Goal: Information Seeking & Learning: Understand process/instructions

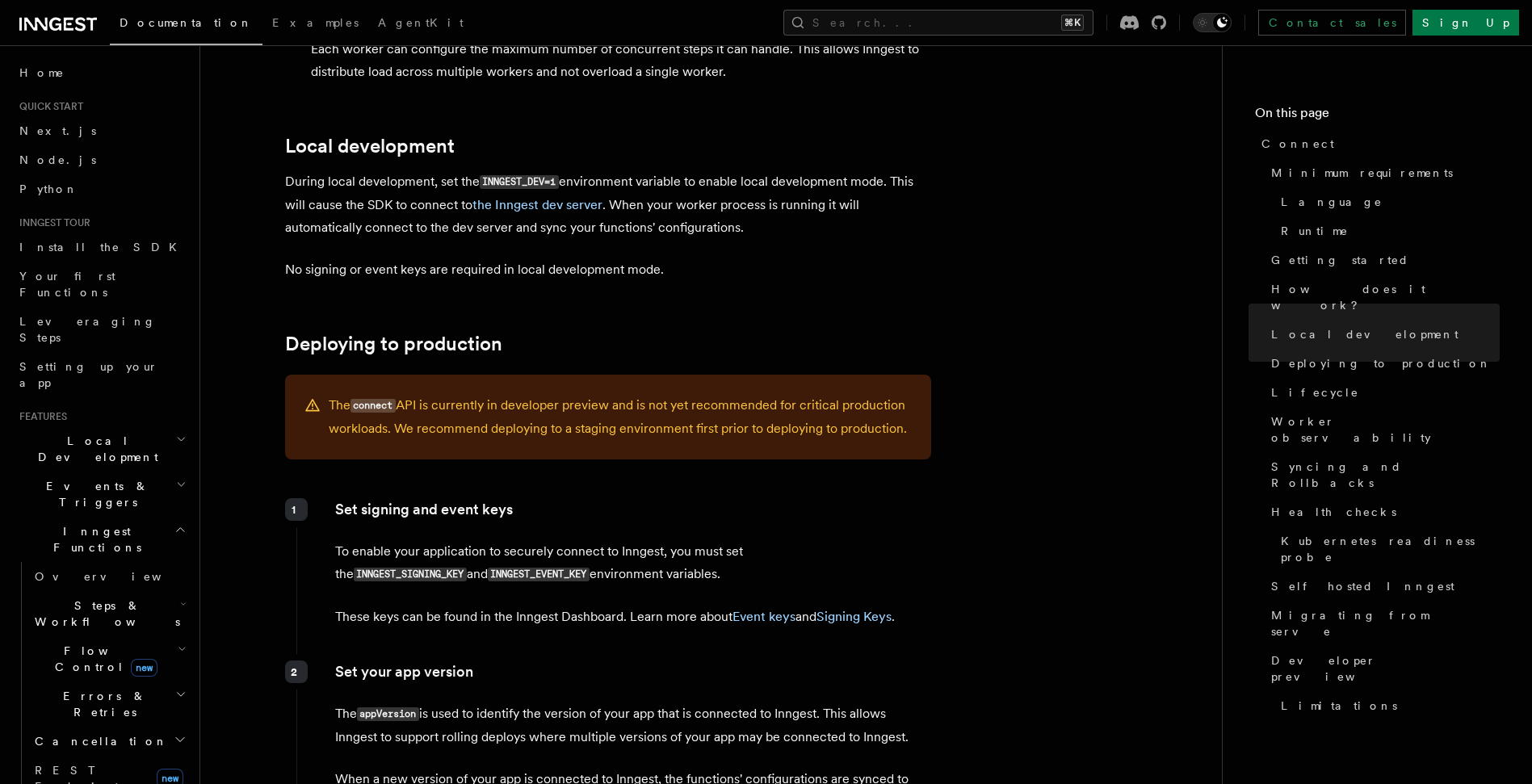
scroll to position [2031, 0]
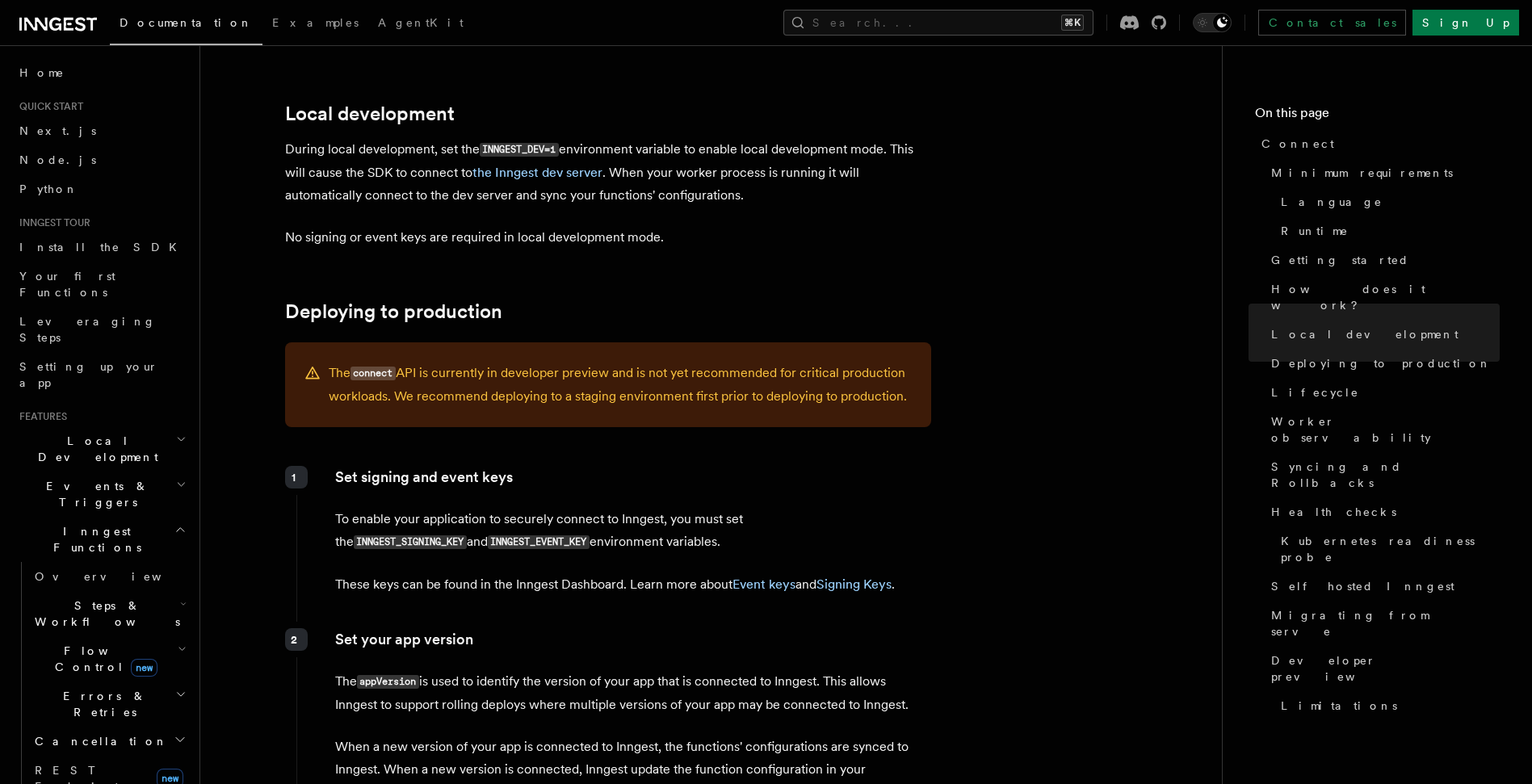
click at [658, 301] on h2 "Deploying to production" at bounding box center [608, 311] width 646 height 22
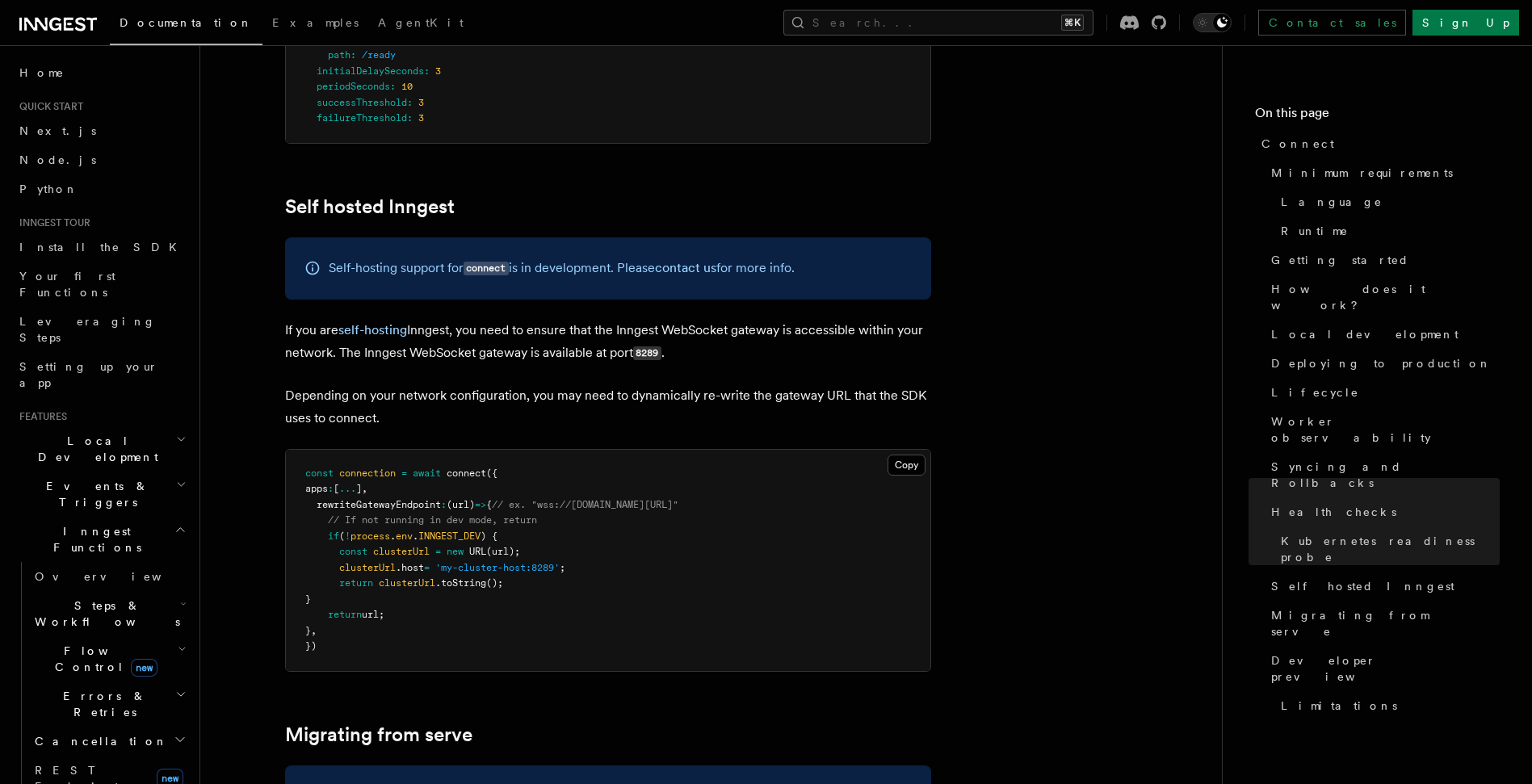
scroll to position [7910, 0]
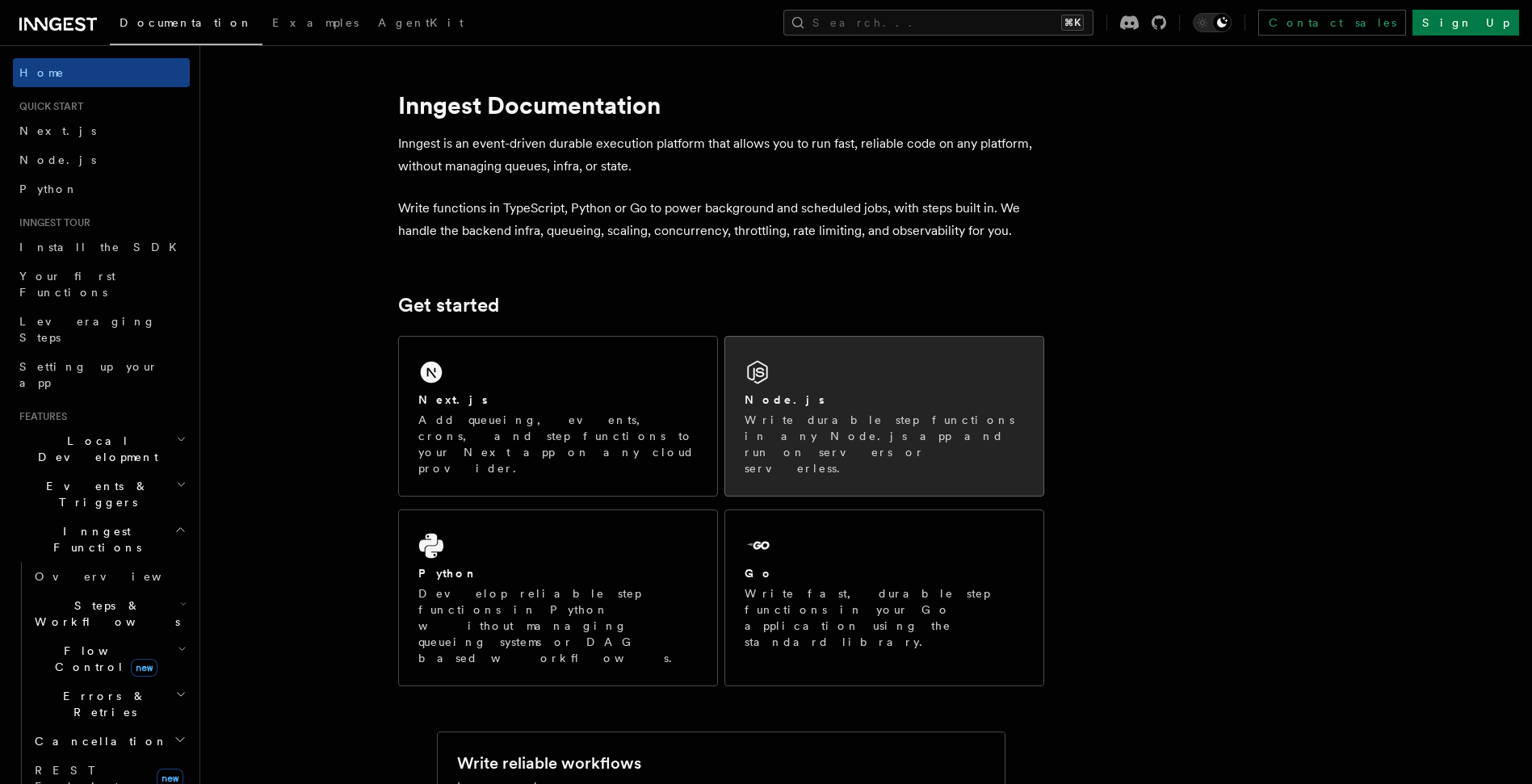
click at [822, 375] on div "Node.js Write durable step functions in any Node.js app and run on servers or s…" at bounding box center [884, 415] width 319 height 159
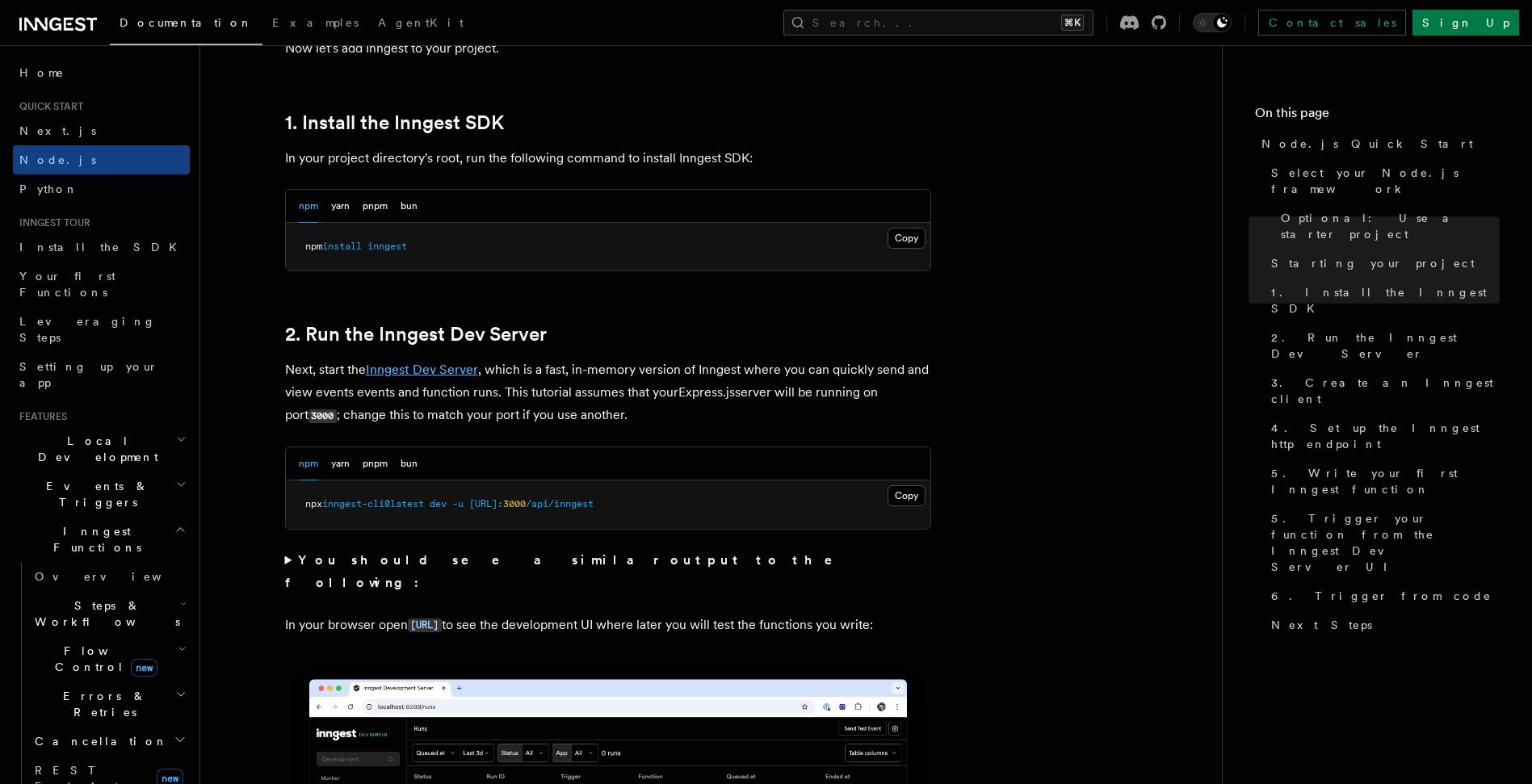
scroll to position [1002, 0]
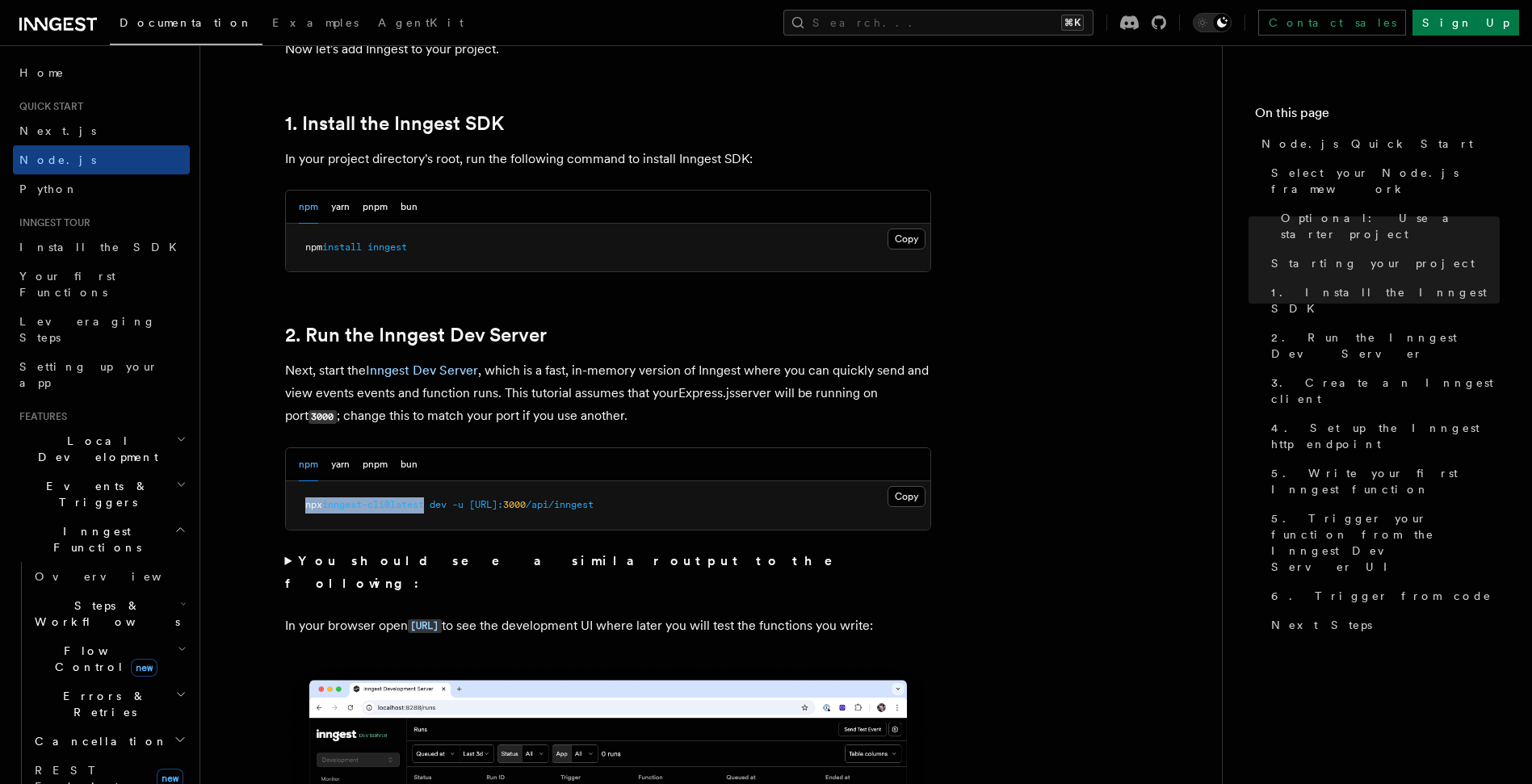
drag, startPoint x: 306, startPoint y: 505, endPoint x: 432, endPoint y: 510, distance: 126.1
click at [432, 510] on span "npx inngest-cli@latest dev -u [URL]: 3000 /api/inngest" at bounding box center [449, 504] width 288 height 12
click at [757, 550] on summary "You should see a similar output to the following:" at bounding box center [608, 572] width 646 height 45
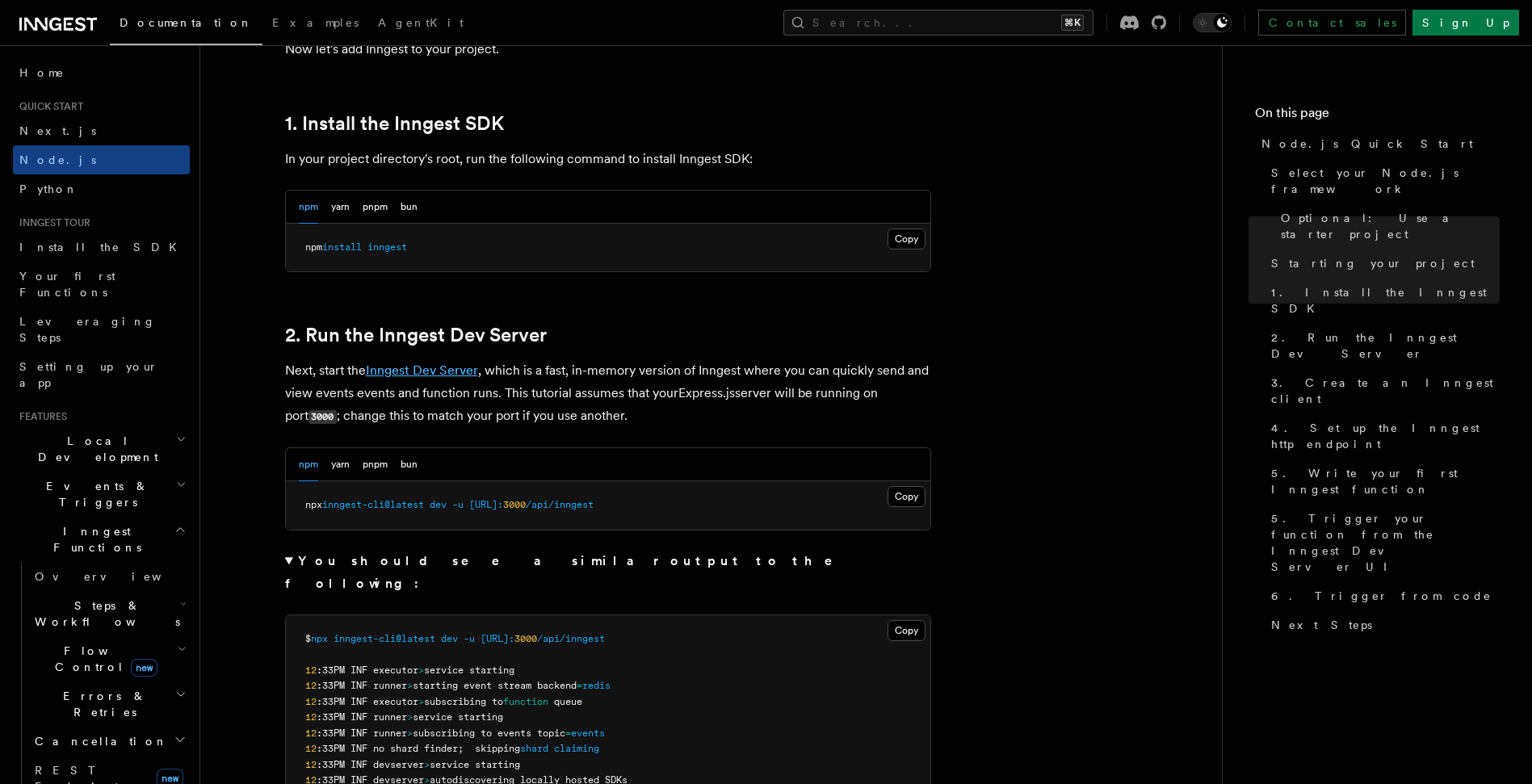
click at [447, 367] on link "Inngest Dev Server" at bounding box center [422, 370] width 112 height 15
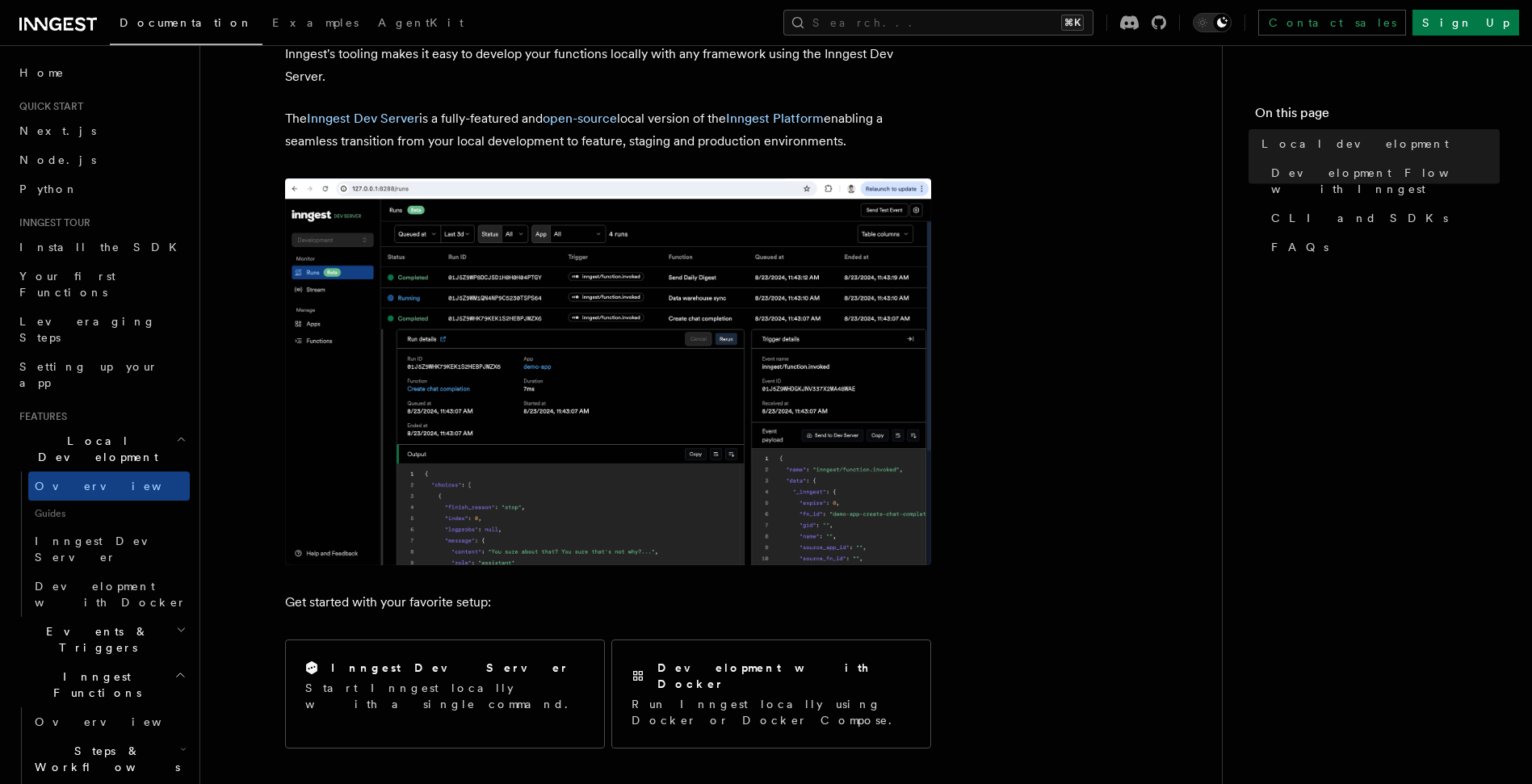
scroll to position [46, 0]
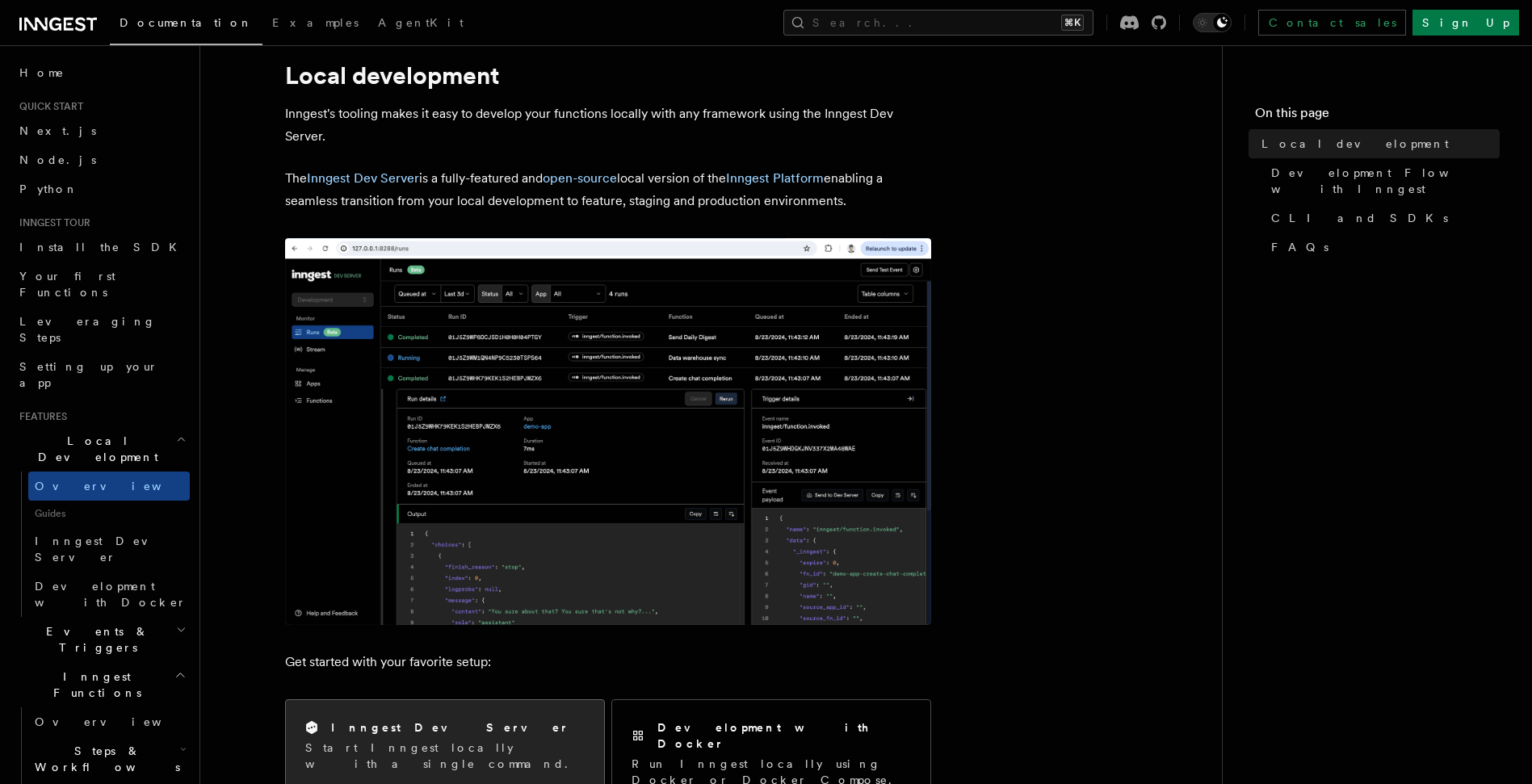
click at [425, 720] on h2 "Inngest Dev Server" at bounding box center [450, 727] width 238 height 16
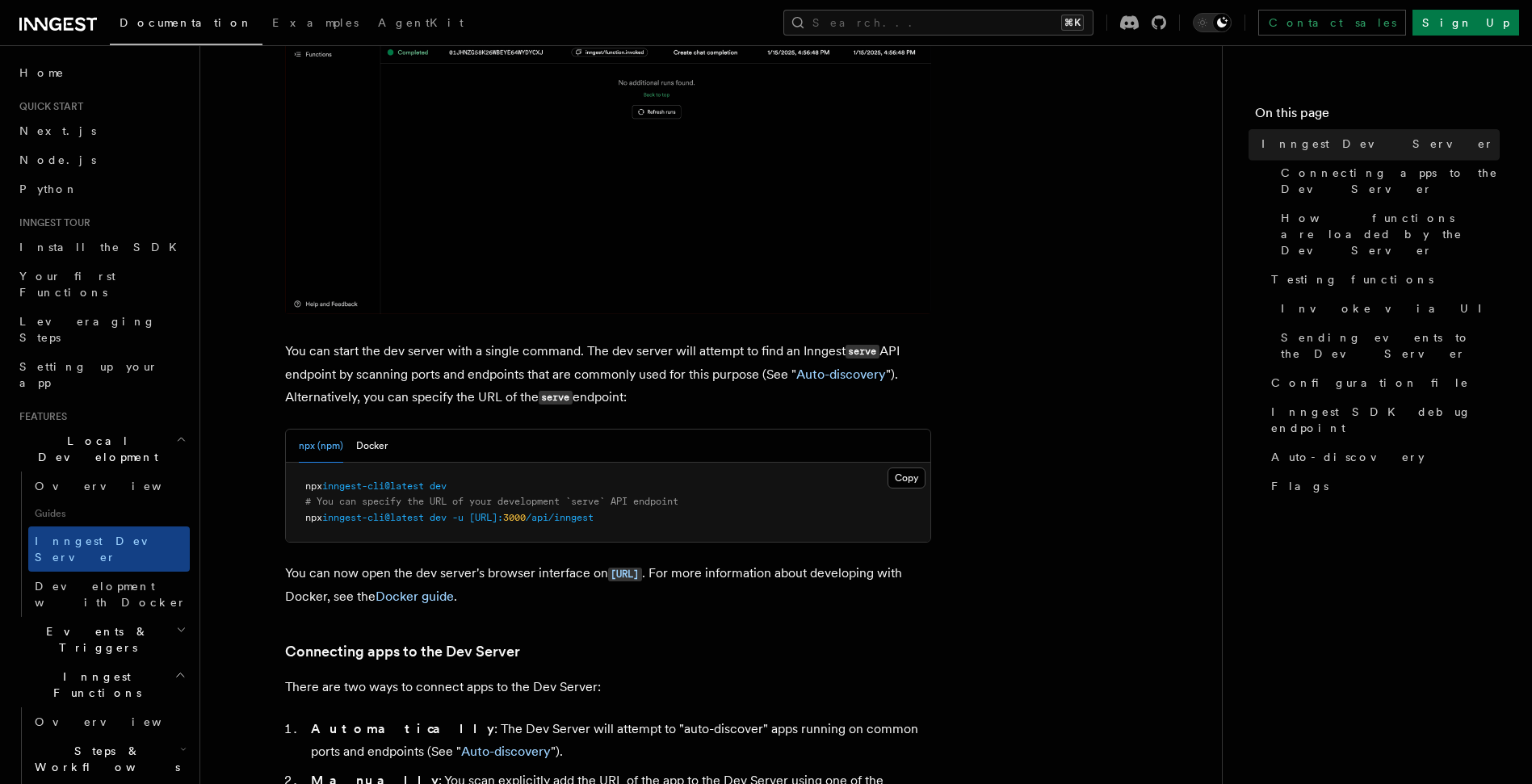
scroll to position [405, 0]
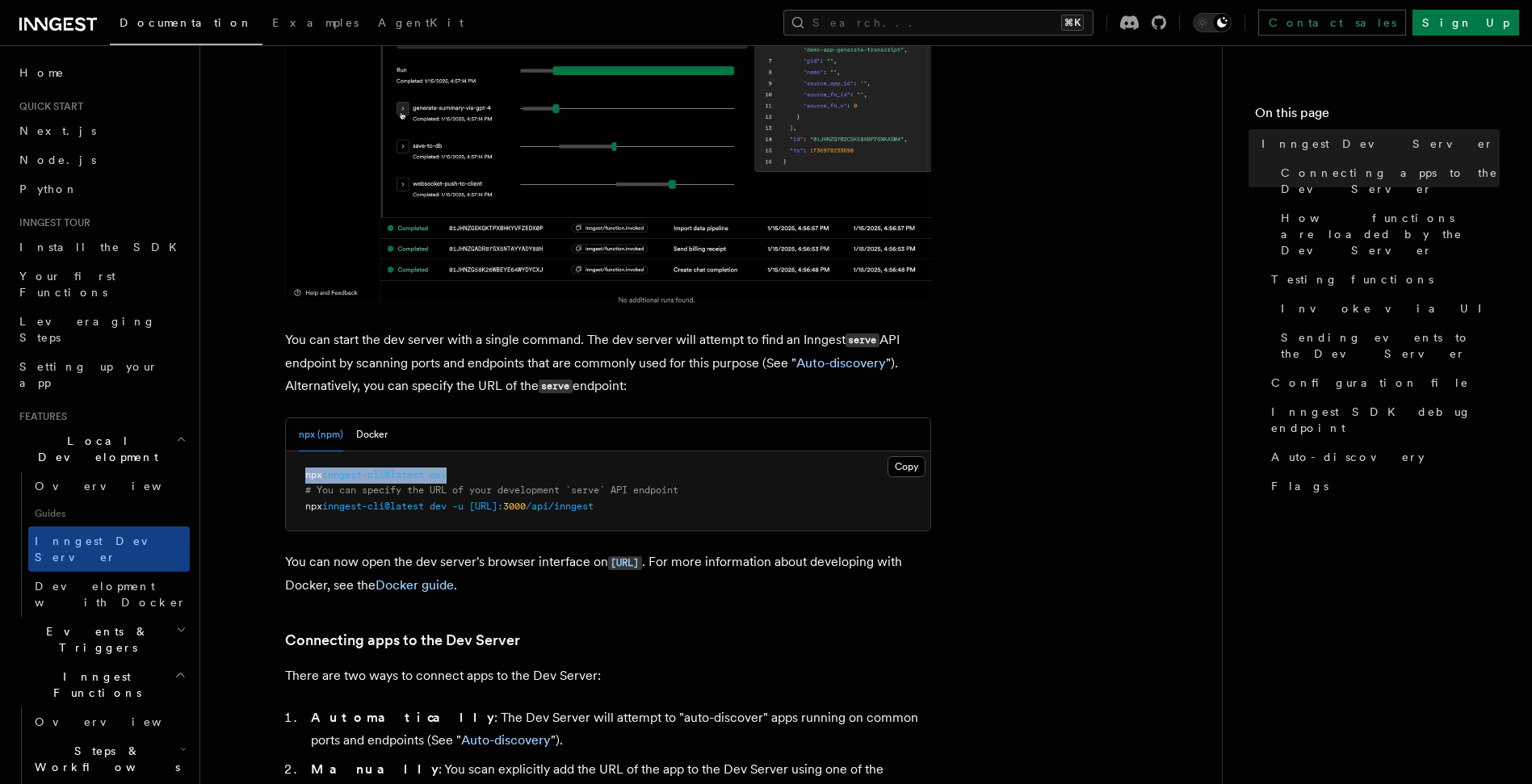
drag, startPoint x: 307, startPoint y: 477, endPoint x: 530, endPoint y: 477, distance: 223.0
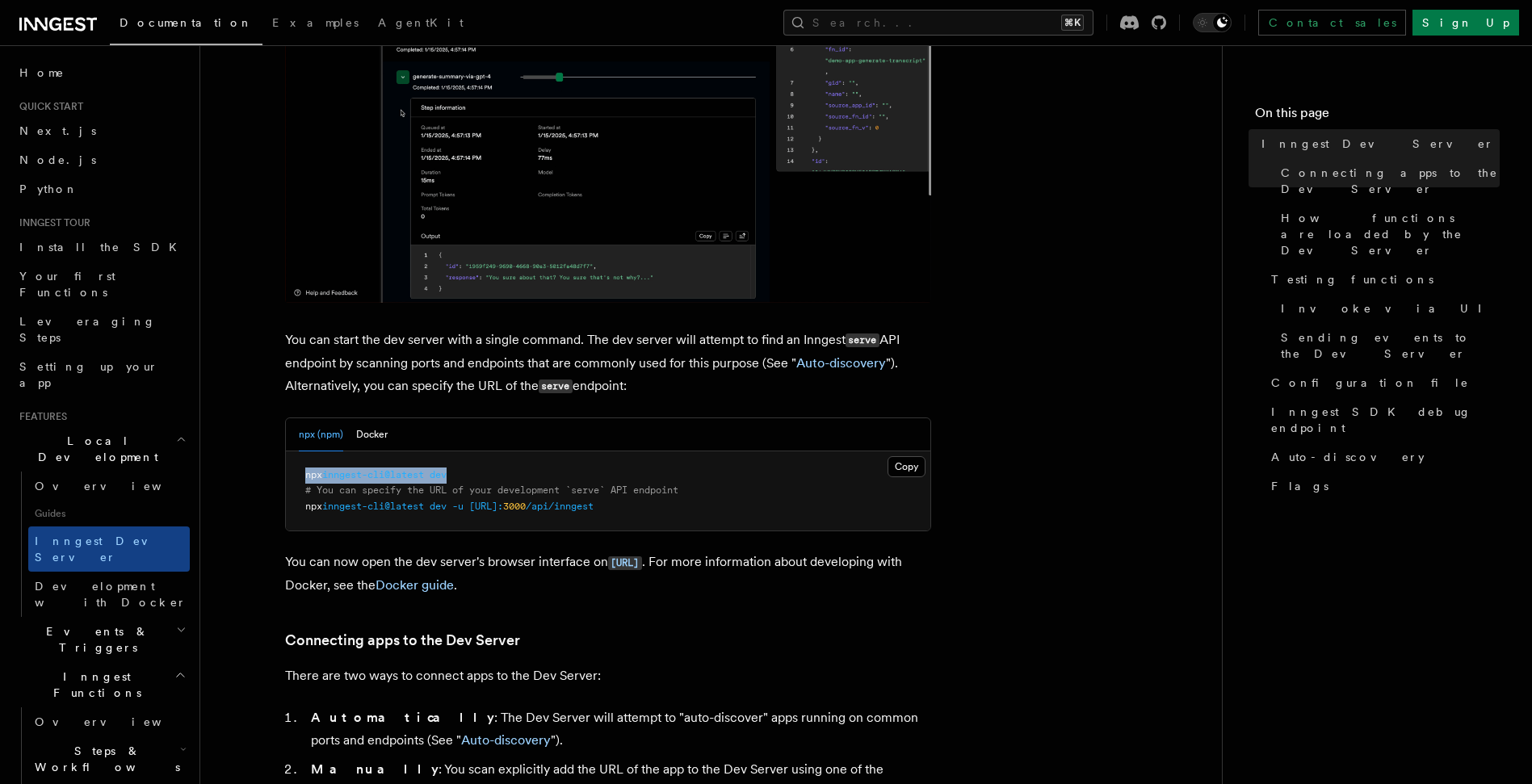
click at [530, 477] on pre "npx inngest-cli@latest dev # You can specify the URL of your development `serve…" at bounding box center [608, 491] width 644 height 80
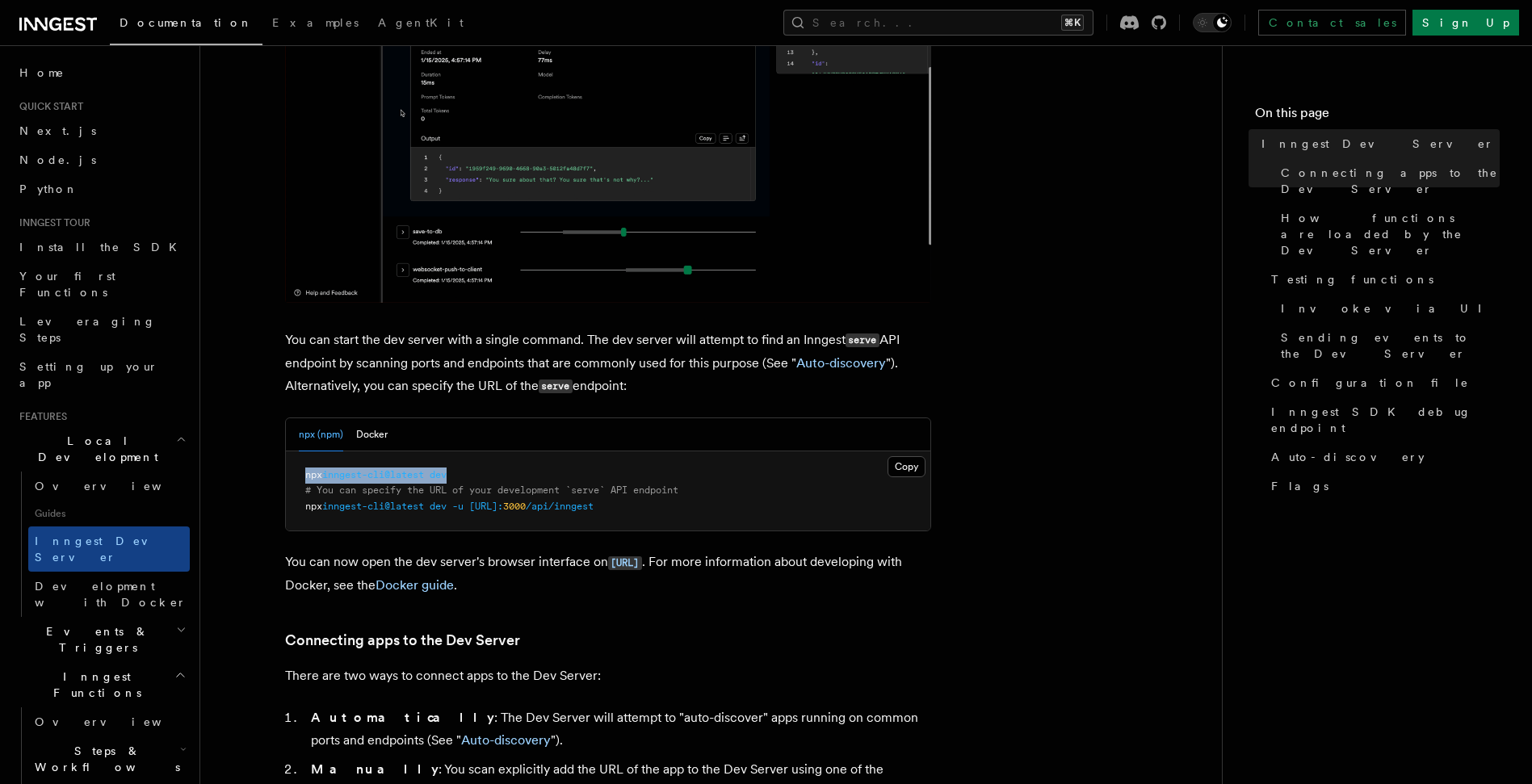
copy span "npx inngest-cli@latest dev"
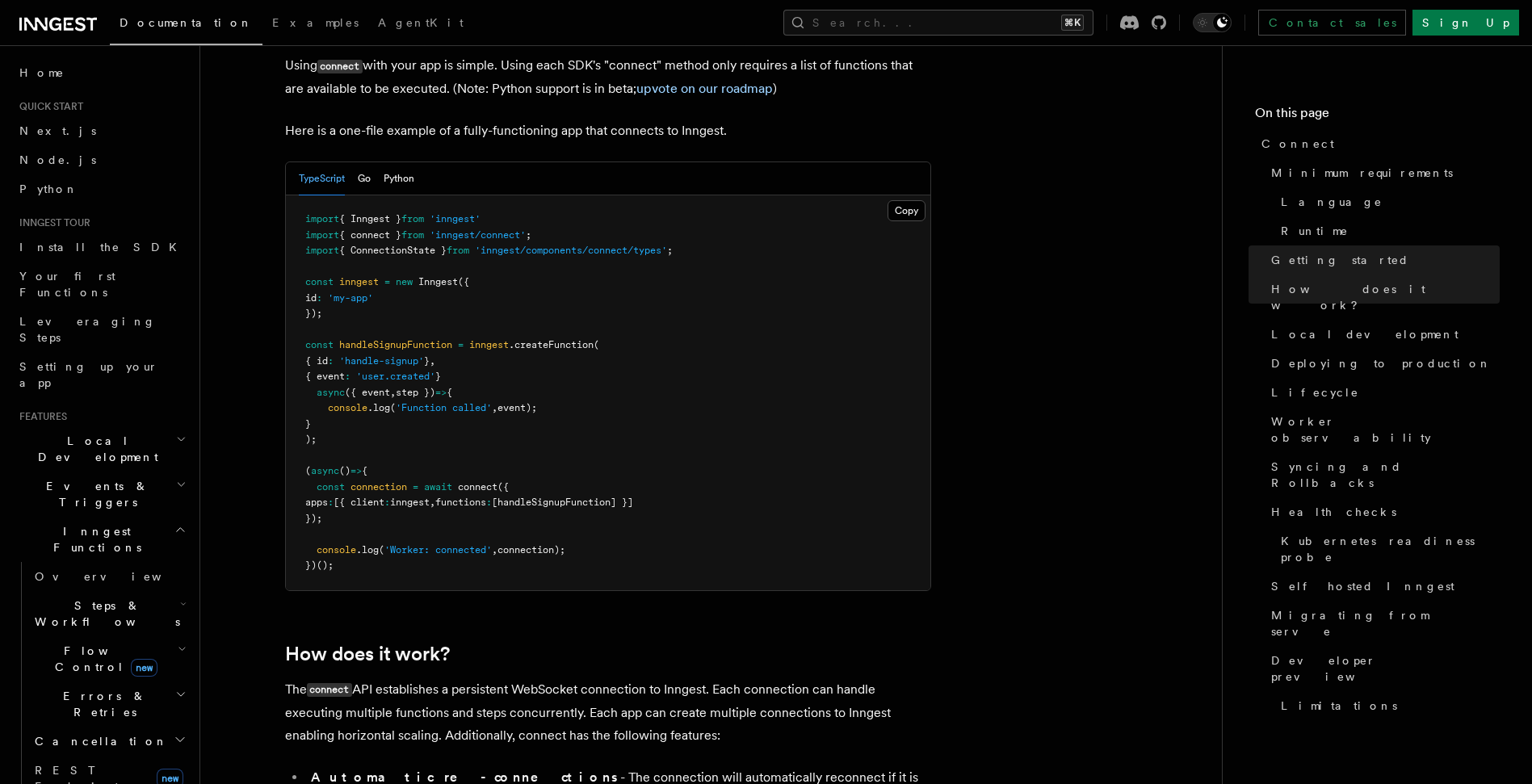
scroll to position [1128, 0]
